Goal: Transaction & Acquisition: Purchase product/service

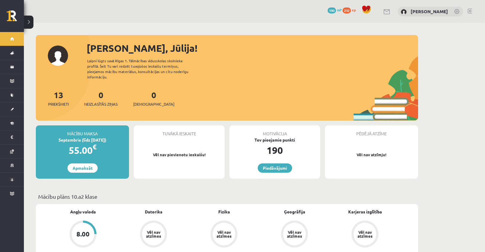
click at [98, 137] on div "Septembris (līdz [DATE])" at bounding box center [82, 140] width 93 height 6
click at [93, 163] on link "Apmaksāt" at bounding box center [83, 167] width 30 height 9
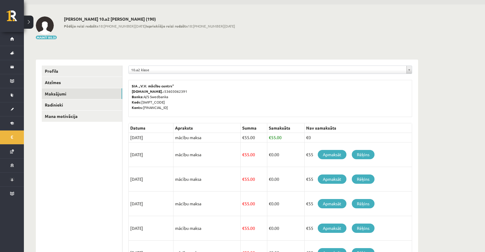
scroll to position [18, 0]
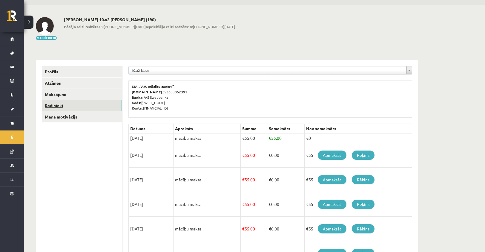
click at [56, 106] on link "Radinieki" at bounding box center [82, 105] width 80 height 11
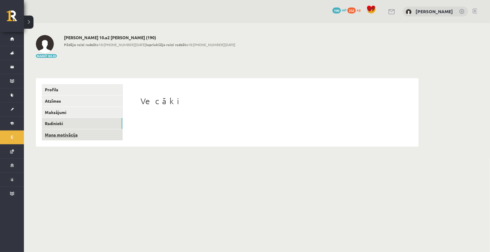
click at [59, 134] on link "Mana motivācija" at bounding box center [82, 134] width 80 height 11
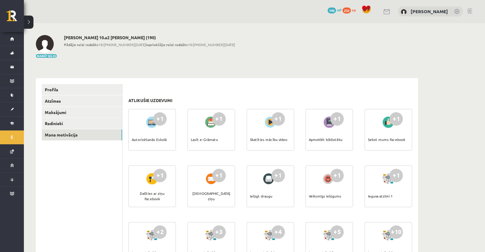
click at [210, 117] on div at bounding box center [211, 122] width 17 height 14
click at [159, 137] on div "Autorizēšanās Eskolā" at bounding box center [149, 139] width 35 height 21
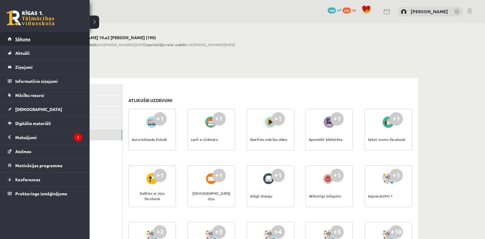
click at [8, 40] on link "Sākums" at bounding box center [45, 39] width 74 height 14
